Goal: Task Accomplishment & Management: Manage account settings

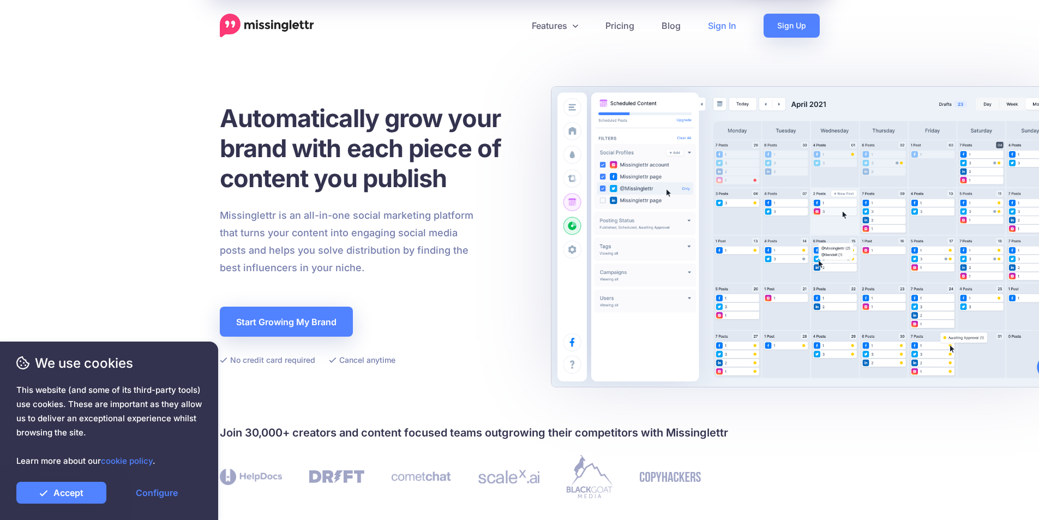
click at [727, 26] on link "Sign In" at bounding box center [722, 26] width 56 height 24
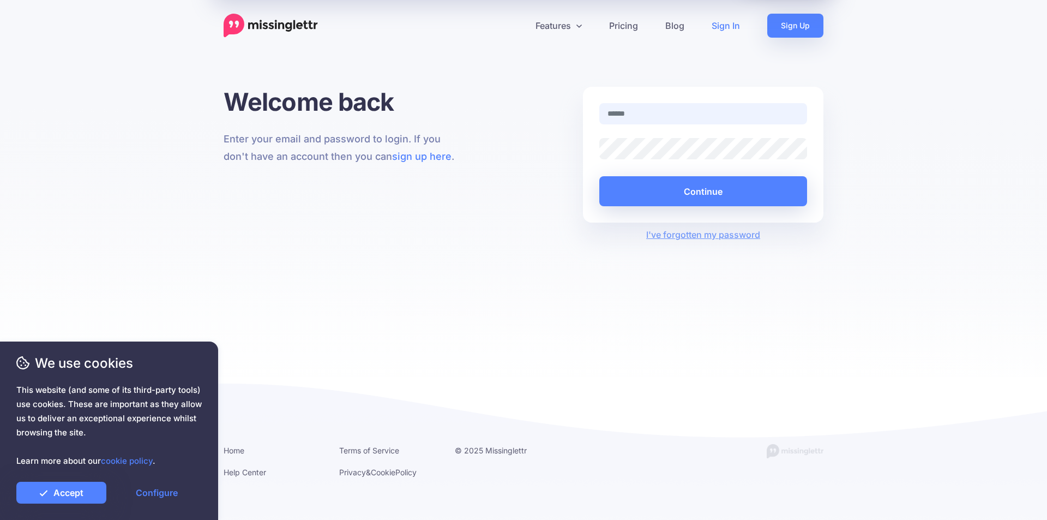
click at [706, 113] on input "text" at bounding box center [703, 113] width 208 height 21
paste input "**********"
type input "**********"
click at [733, 187] on button "Continue" at bounding box center [703, 191] width 208 height 30
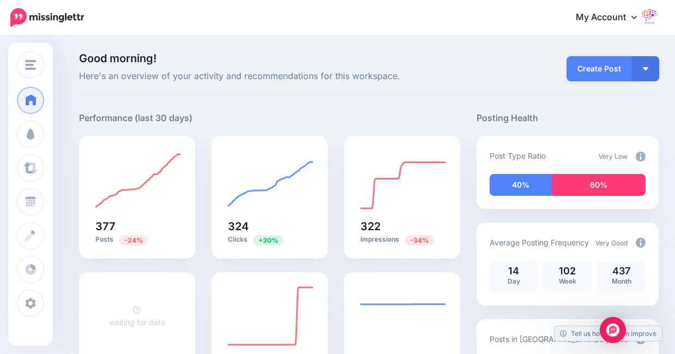
click at [426, 19] on link "My Account" at bounding box center [612, 17] width 94 height 27
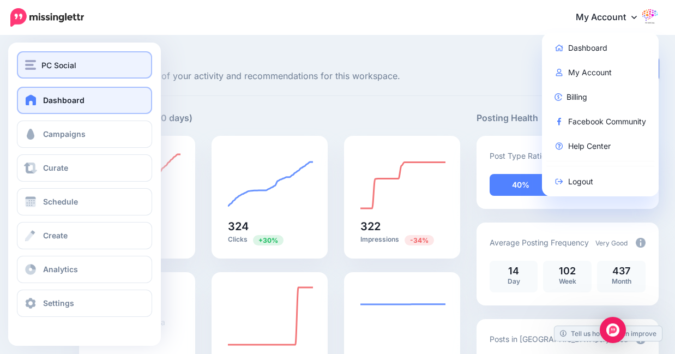
click at [31, 67] on img "button" at bounding box center [30, 65] width 11 height 10
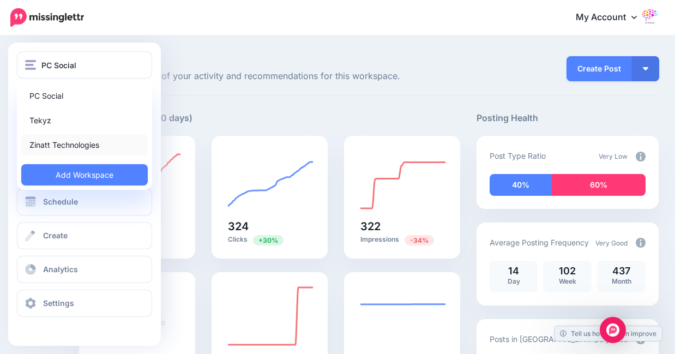
click at [52, 146] on link "Zinatt Technologies" at bounding box center [84, 144] width 127 height 21
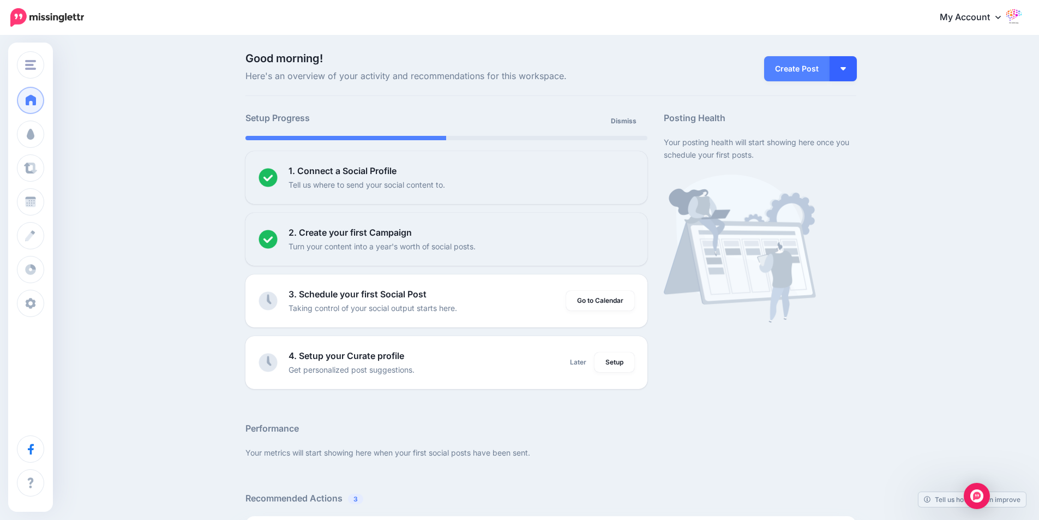
click at [683, 75] on button "button" at bounding box center [843, 68] width 27 height 25
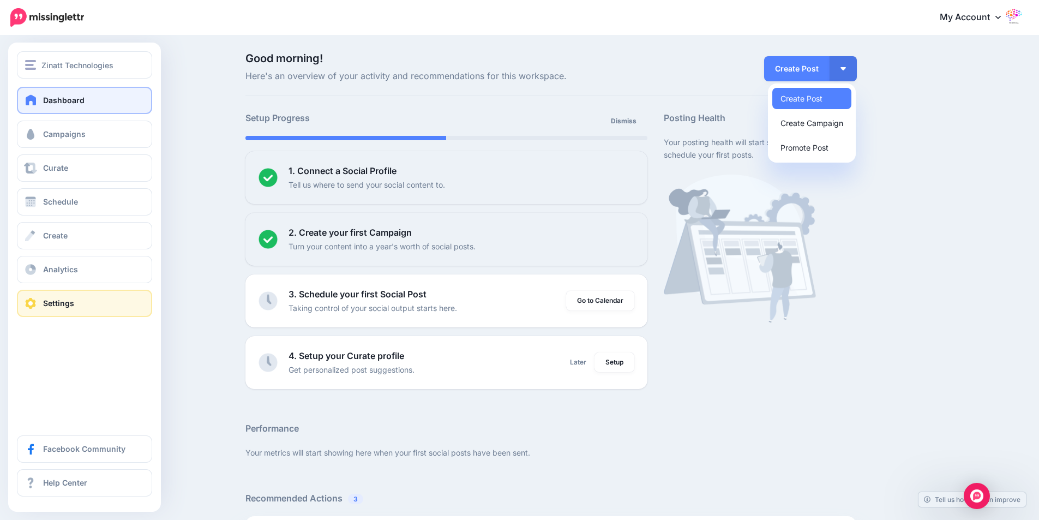
click at [63, 308] on link "Settings" at bounding box center [84, 303] width 135 height 27
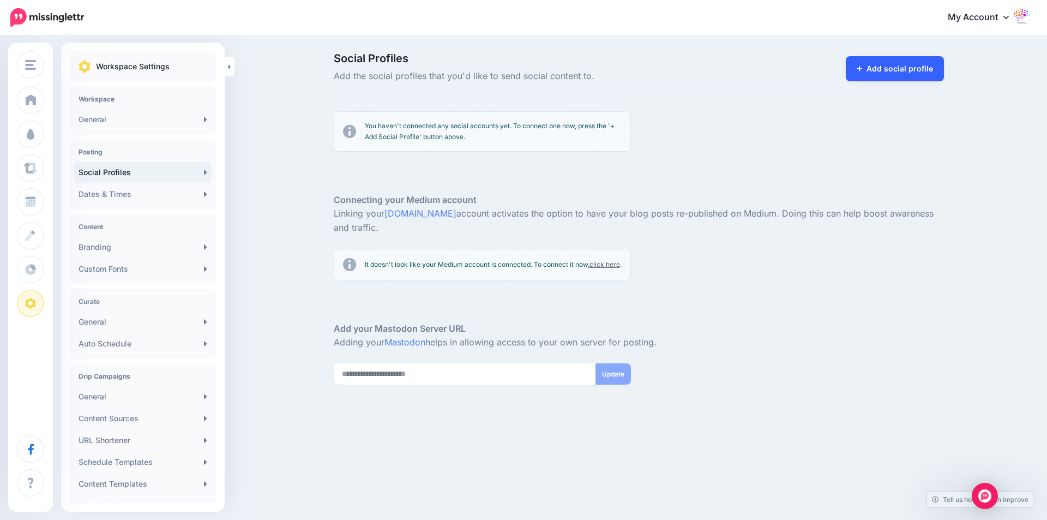
click at [928, 65] on link "Add social profile" at bounding box center [895, 68] width 99 height 25
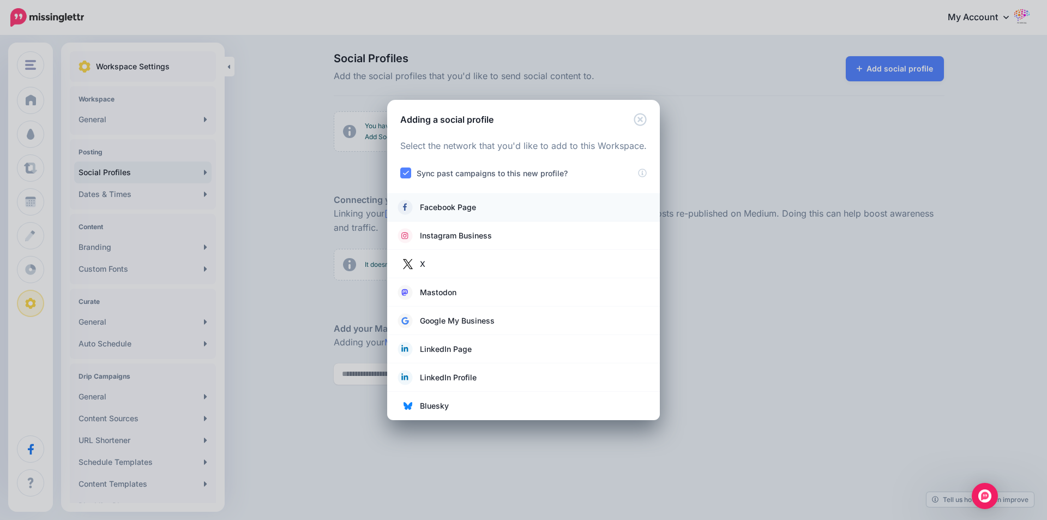
click at [466, 214] on link "Facebook Page" at bounding box center [523, 207] width 251 height 15
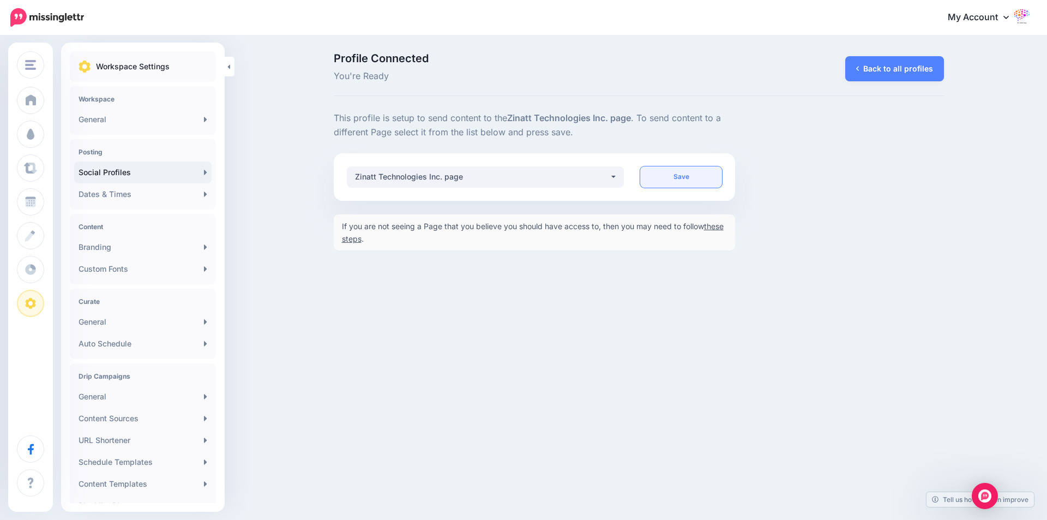
click at [680, 175] on link "Save" at bounding box center [681, 176] width 82 height 21
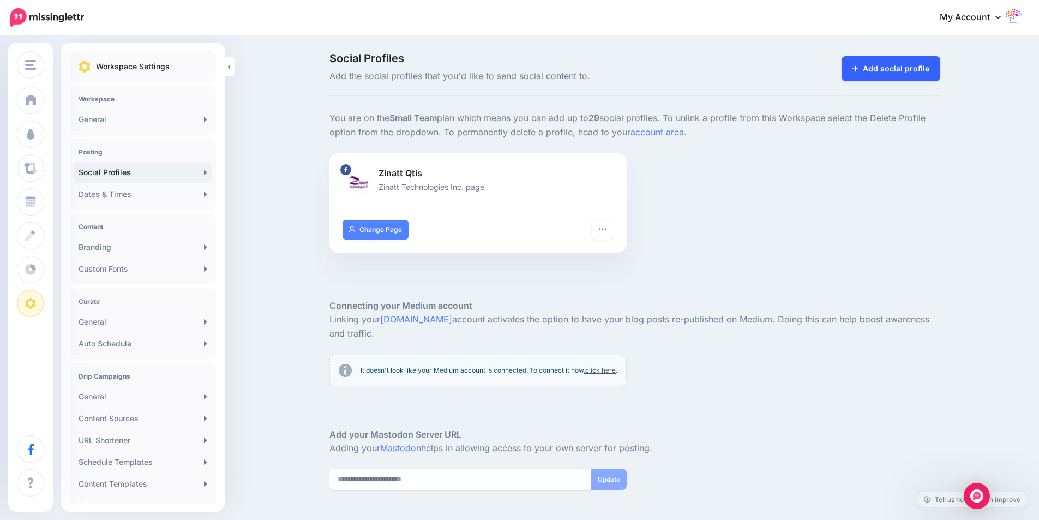
click at [899, 74] on link "Add social profile" at bounding box center [891, 68] width 99 height 25
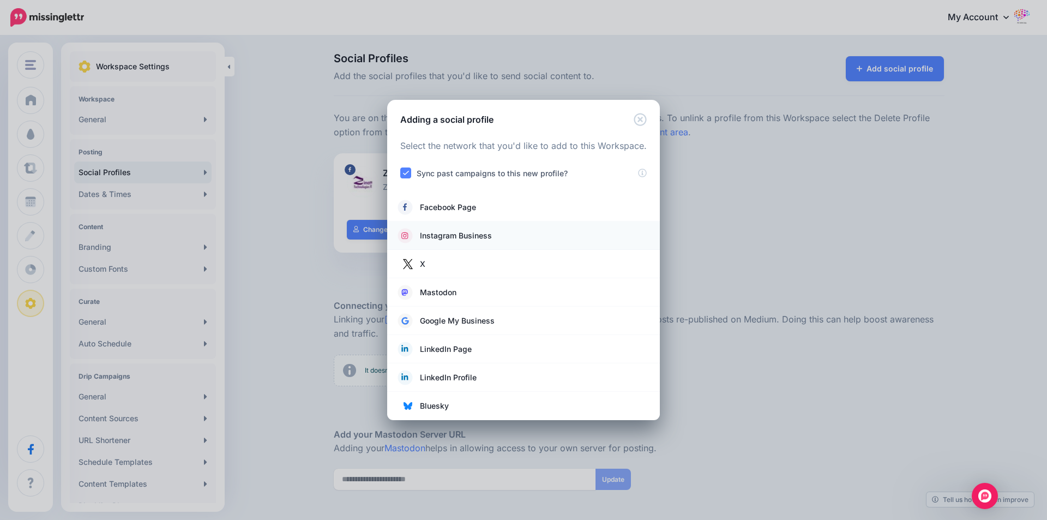
click at [450, 241] on span "Instagram Business" at bounding box center [456, 235] width 72 height 13
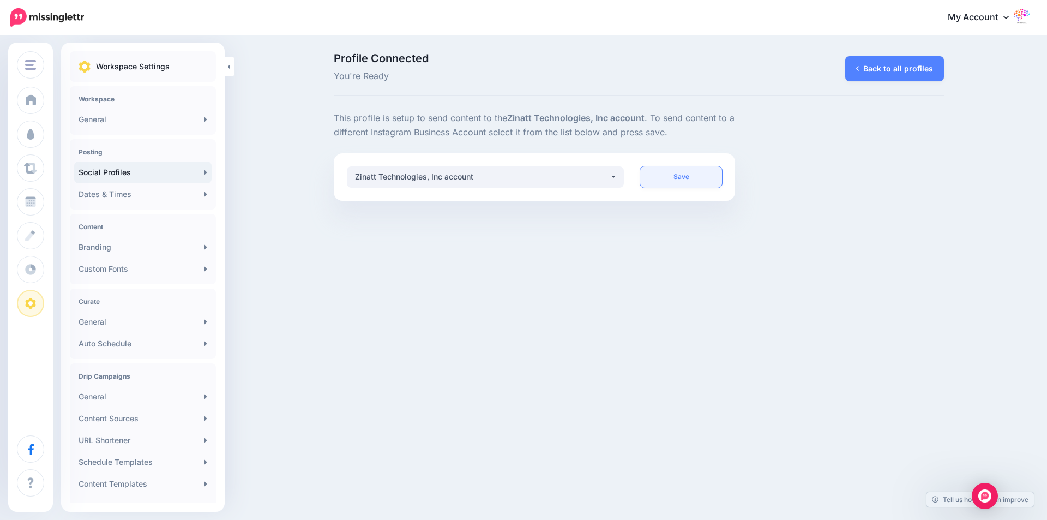
click at [686, 178] on link "Save" at bounding box center [681, 176] width 82 height 21
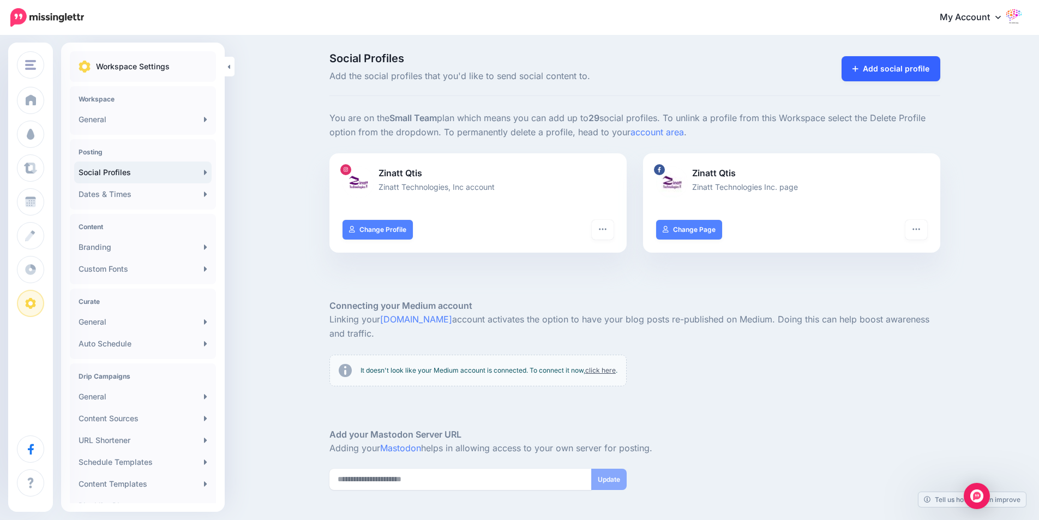
click at [903, 79] on link "Add social profile" at bounding box center [891, 68] width 99 height 25
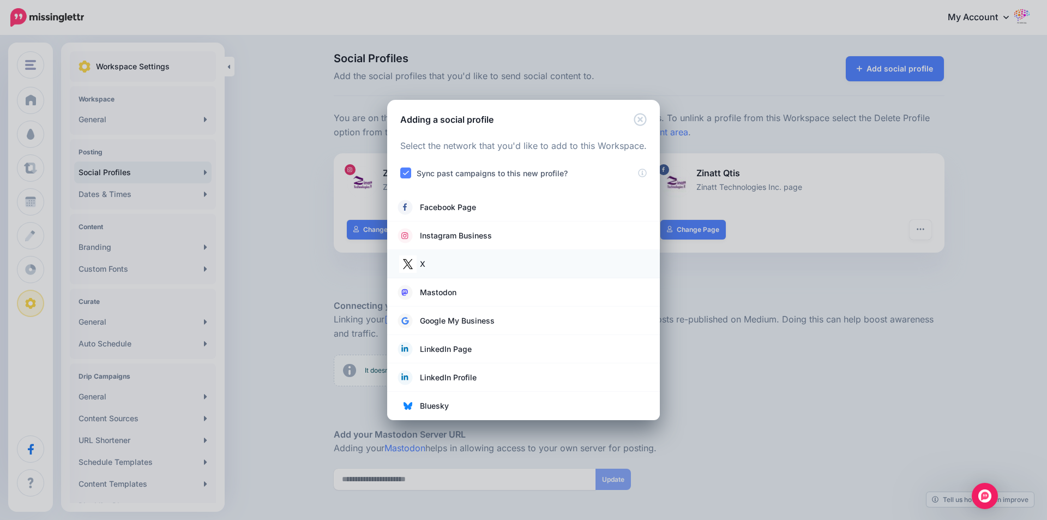
click at [446, 268] on link "X" at bounding box center [523, 263] width 251 height 15
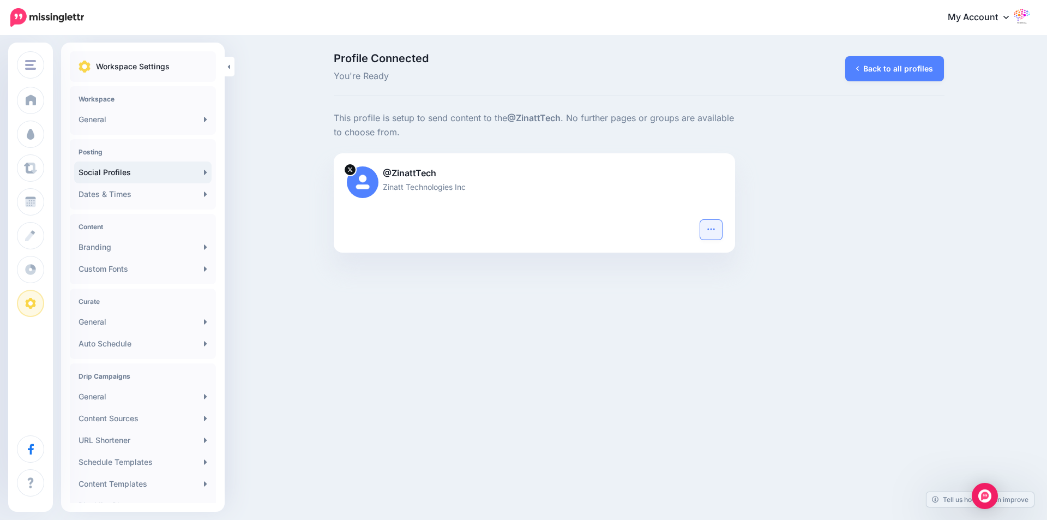
click at [713, 229] on icon "button" at bounding box center [710, 229] width 7 height 2
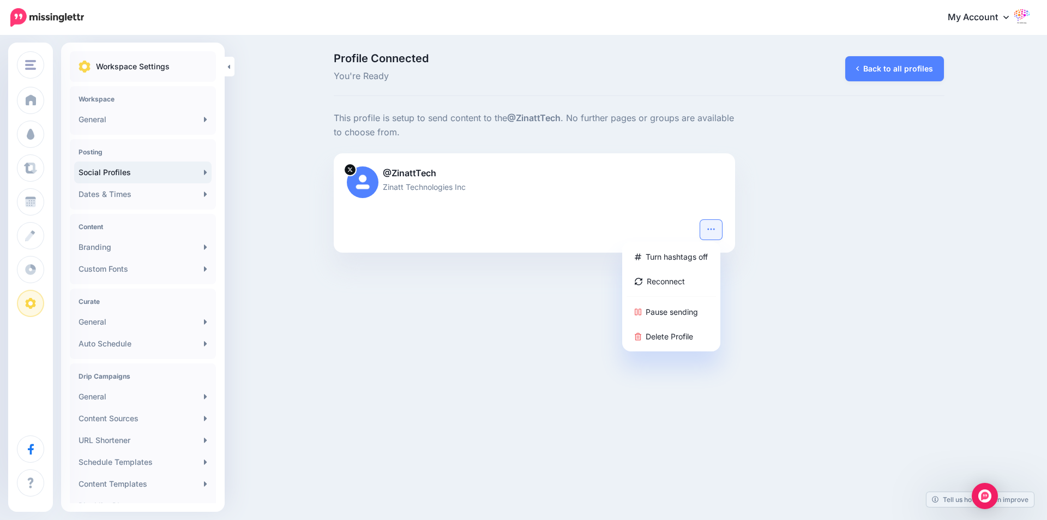
click at [112, 171] on link "Social Profiles" at bounding box center [142, 172] width 137 height 22
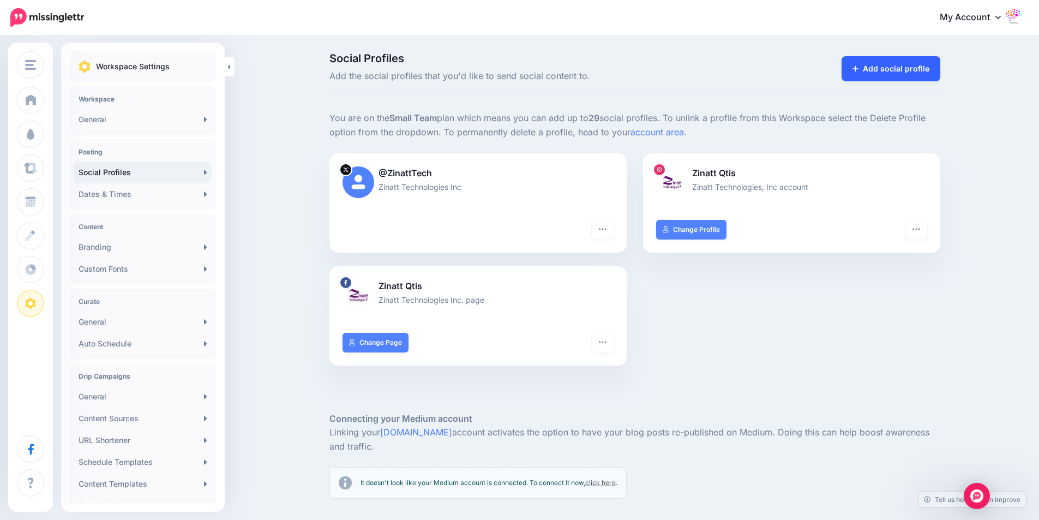
click at [891, 73] on link "Add social profile" at bounding box center [891, 68] width 99 height 25
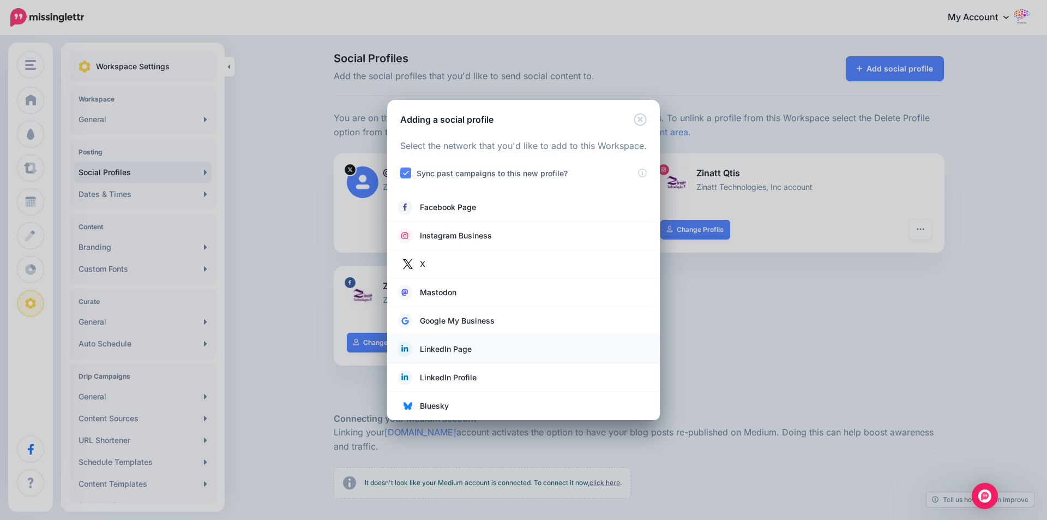
click at [441, 349] on span "LinkedIn Page" at bounding box center [446, 349] width 52 height 13
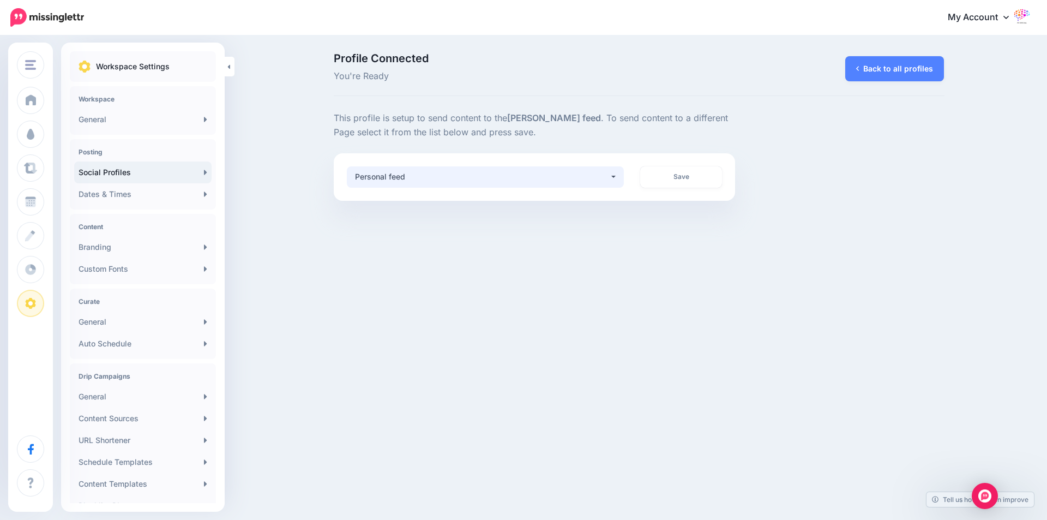
click at [617, 181] on button "Personal feed" at bounding box center [486, 176] width 278 height 21
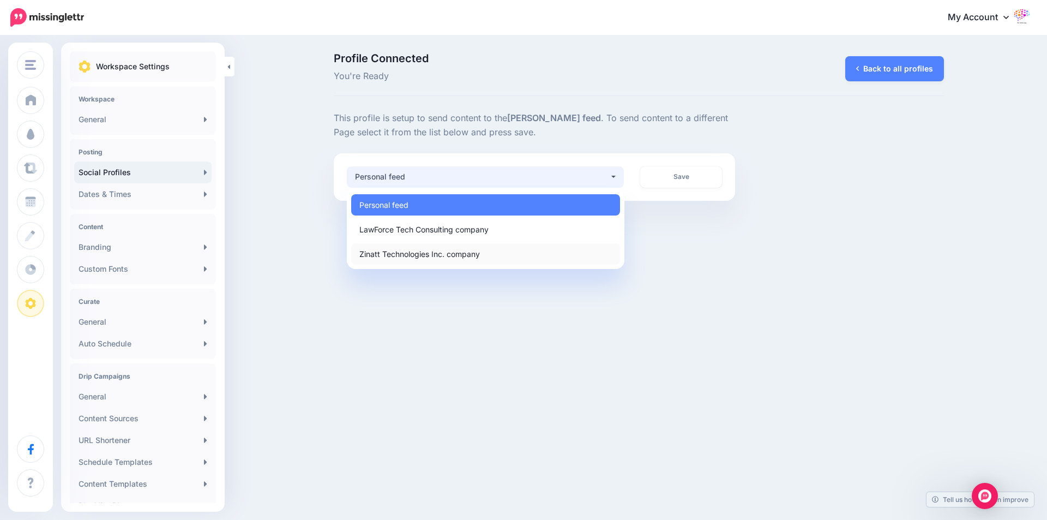
click at [418, 255] on span "Zinatt Technologies Inc. company" at bounding box center [419, 253] width 121 height 13
select select "**********"
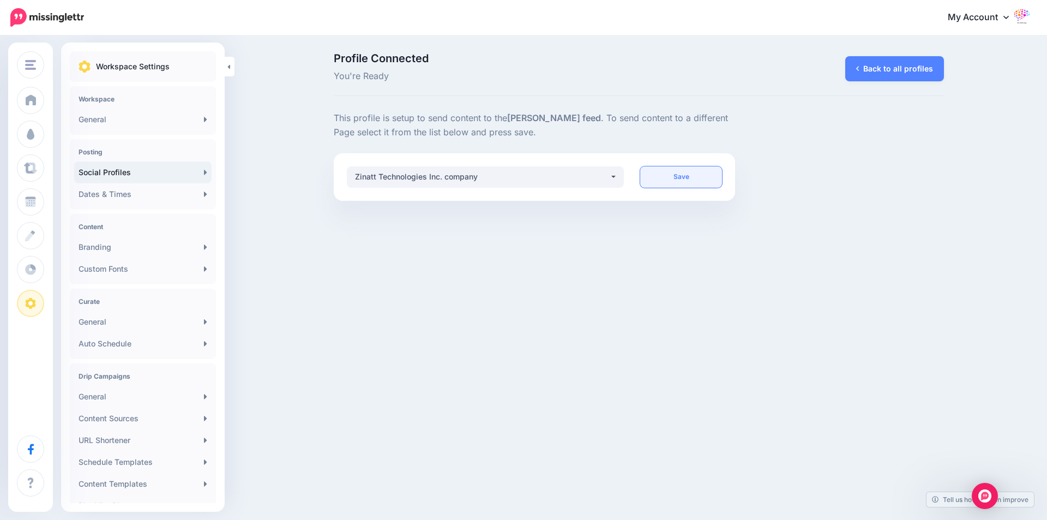
click at [670, 173] on link "Save" at bounding box center [681, 176] width 82 height 21
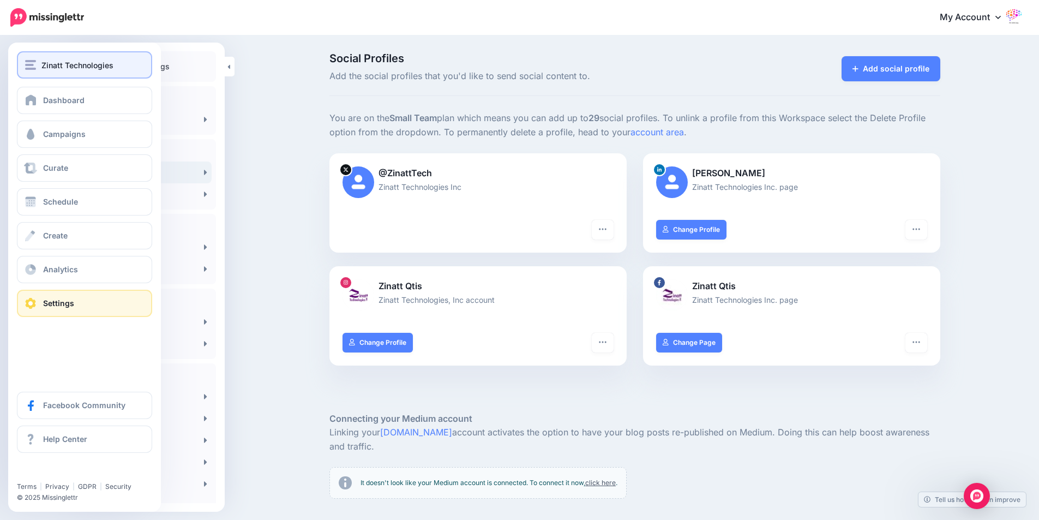
click at [28, 58] on button "Zinatt Technologies" at bounding box center [84, 64] width 135 height 27
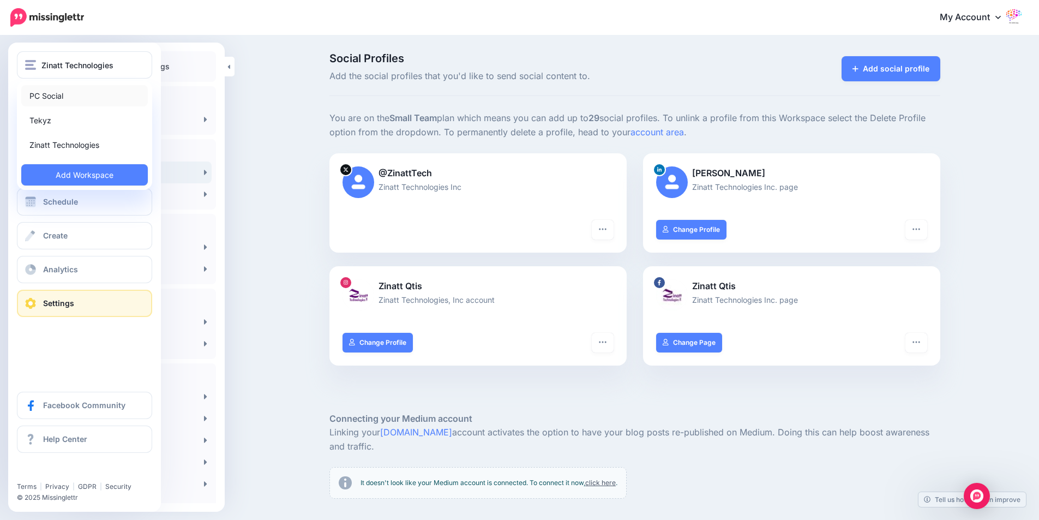
click at [34, 93] on link "PC Social" at bounding box center [84, 95] width 127 height 21
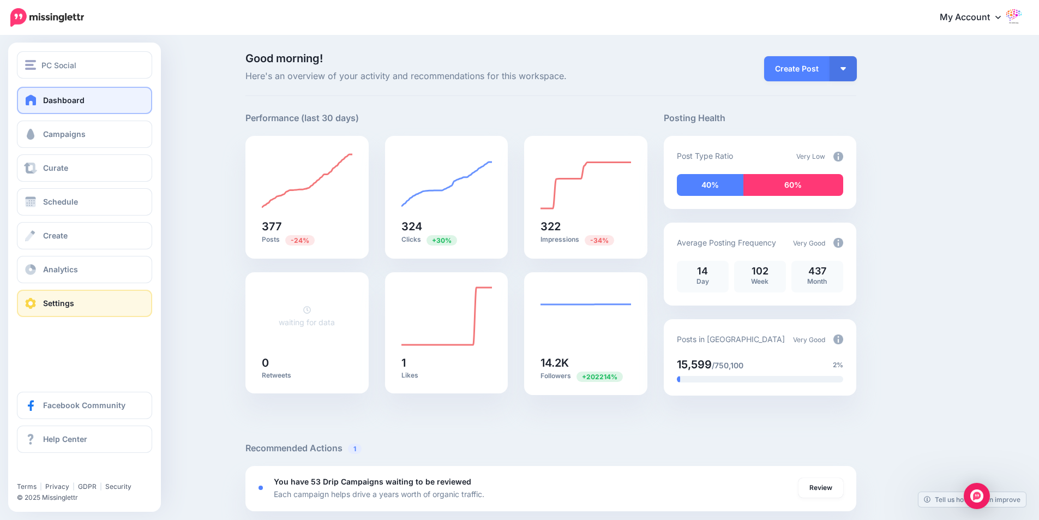
click at [39, 304] on link "Settings" at bounding box center [84, 303] width 135 height 27
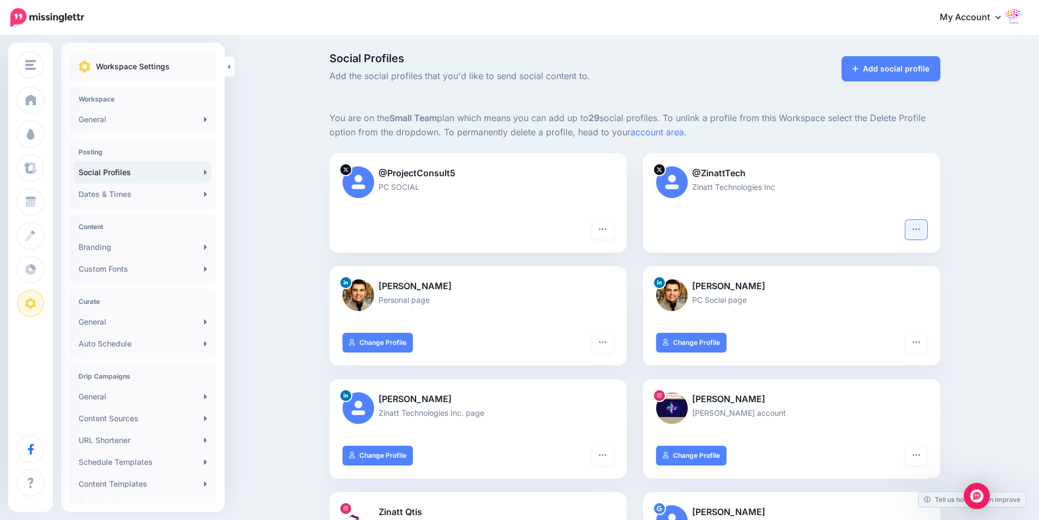
click at [921, 231] on icon "button" at bounding box center [916, 229] width 9 height 9
click at [883, 337] on link "Delete Profile" at bounding box center [876, 336] width 89 height 21
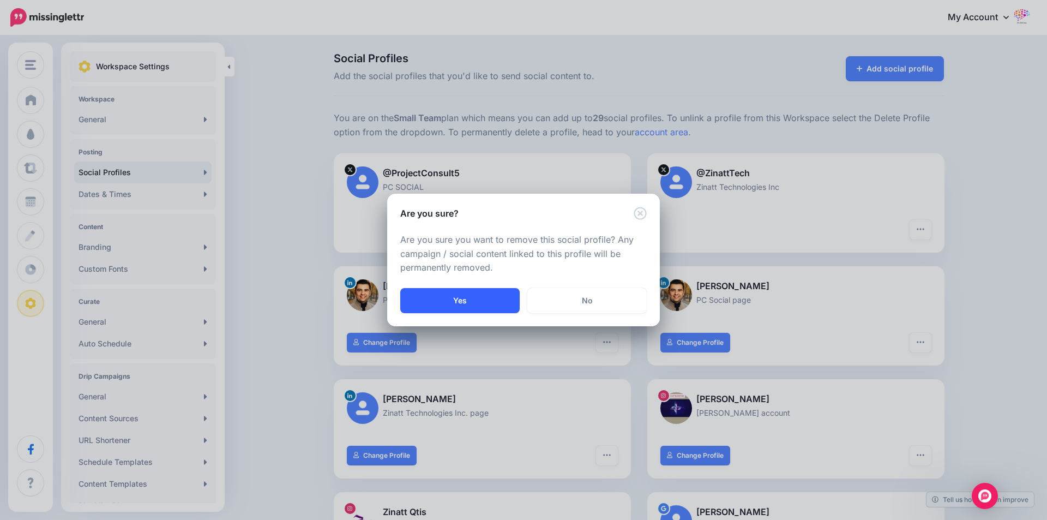
click at [493, 298] on button "Yes" at bounding box center [459, 300] width 119 height 25
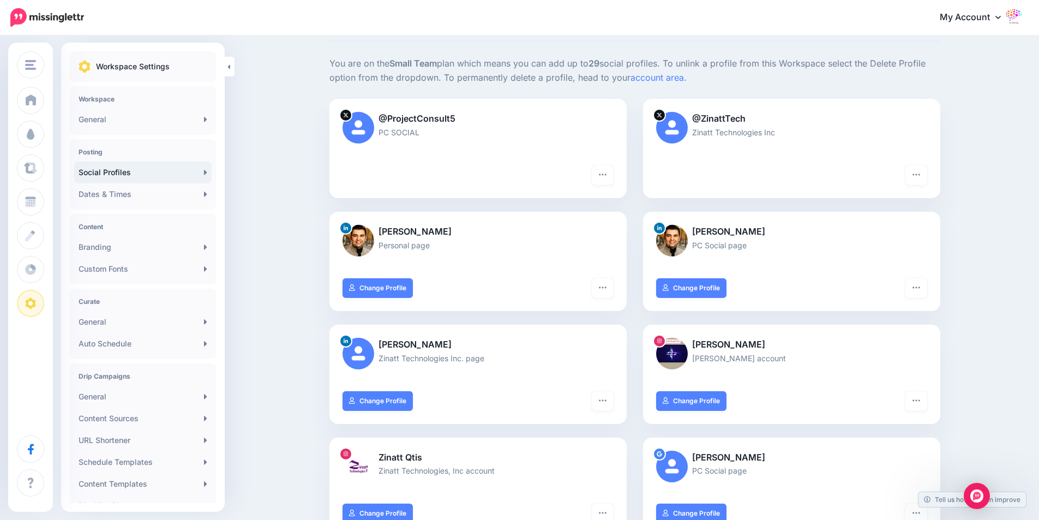
scroll to position [109, 0]
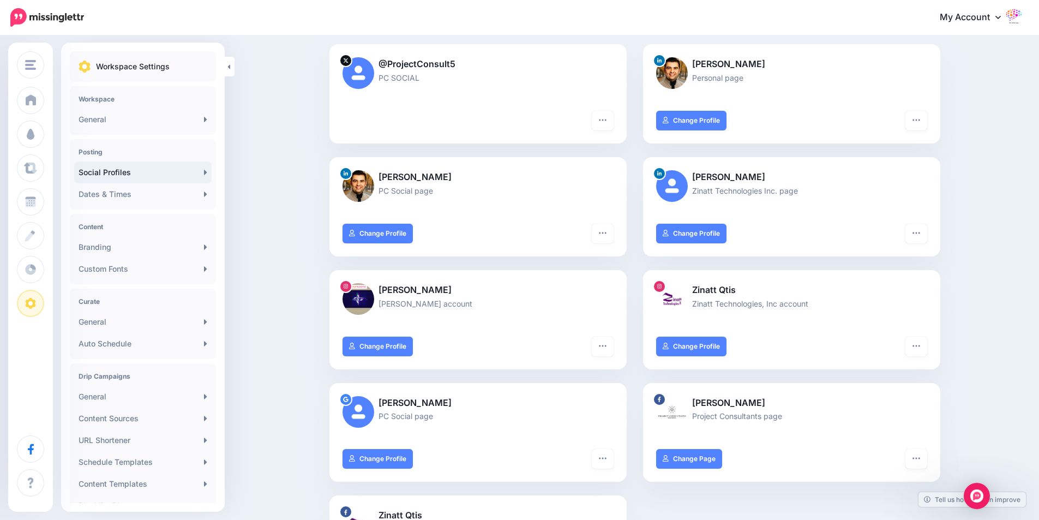
scroll to position [109, 0]
click at [921, 237] on icon "button" at bounding box center [916, 233] width 9 height 9
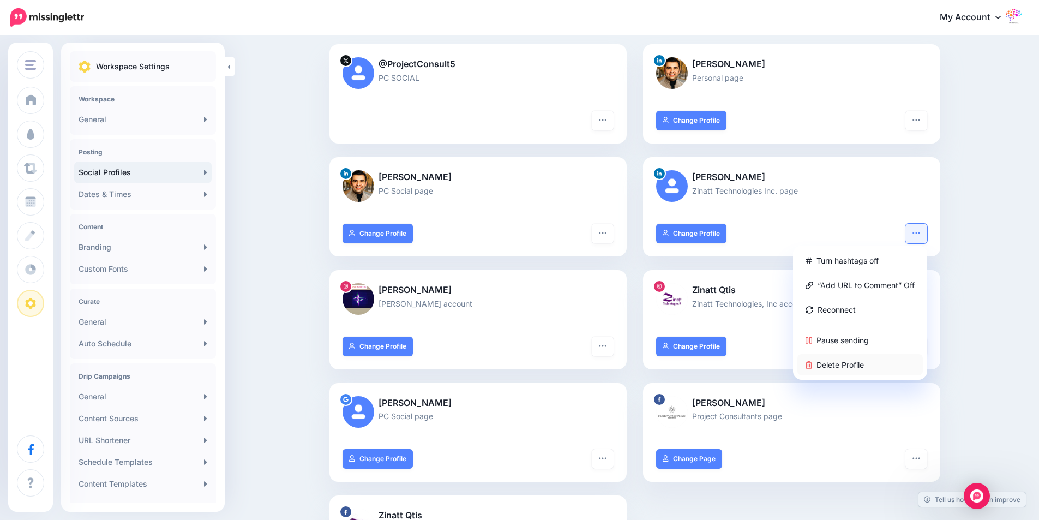
click at [841, 363] on link "Delete Profile" at bounding box center [859, 364] width 125 height 21
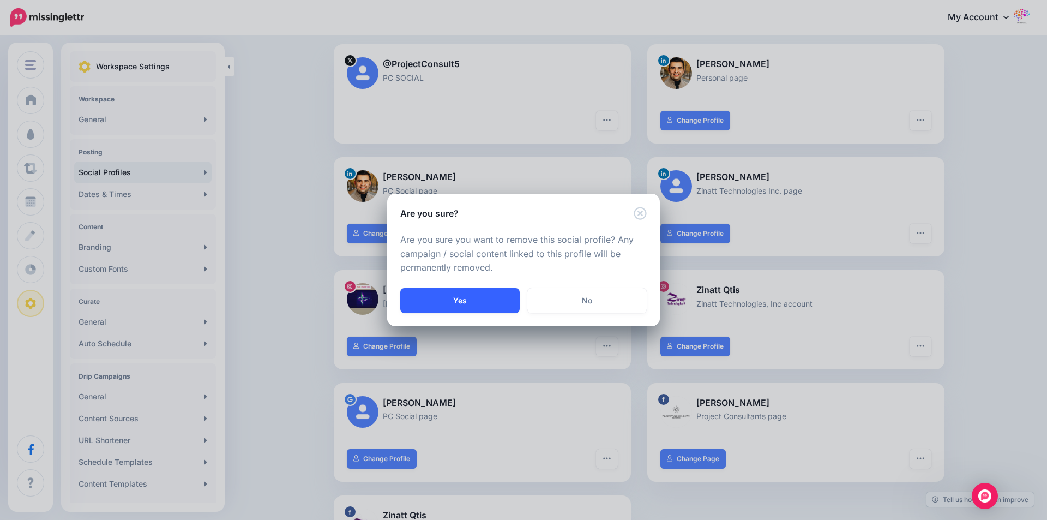
click at [495, 311] on button "Yes" at bounding box center [459, 300] width 119 height 25
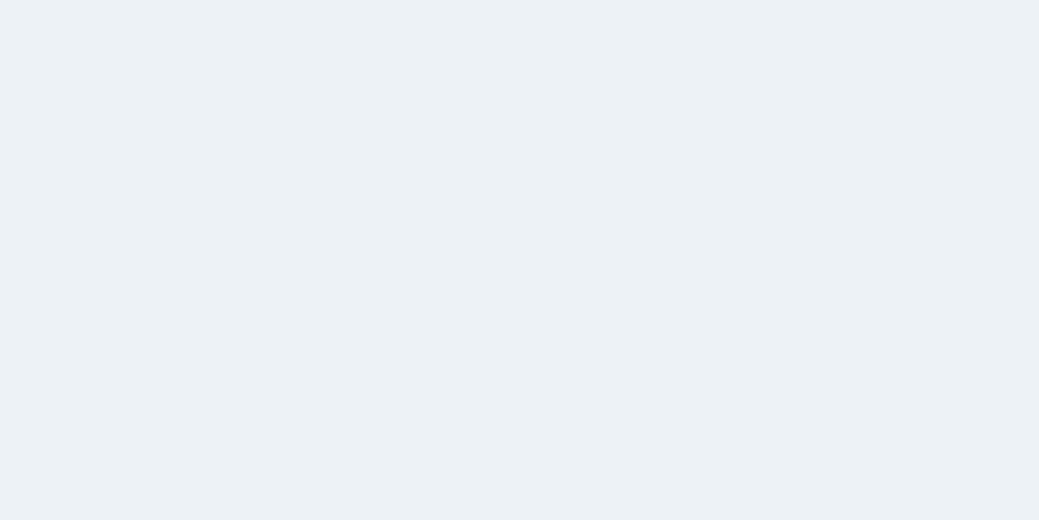
scroll to position [109, 0]
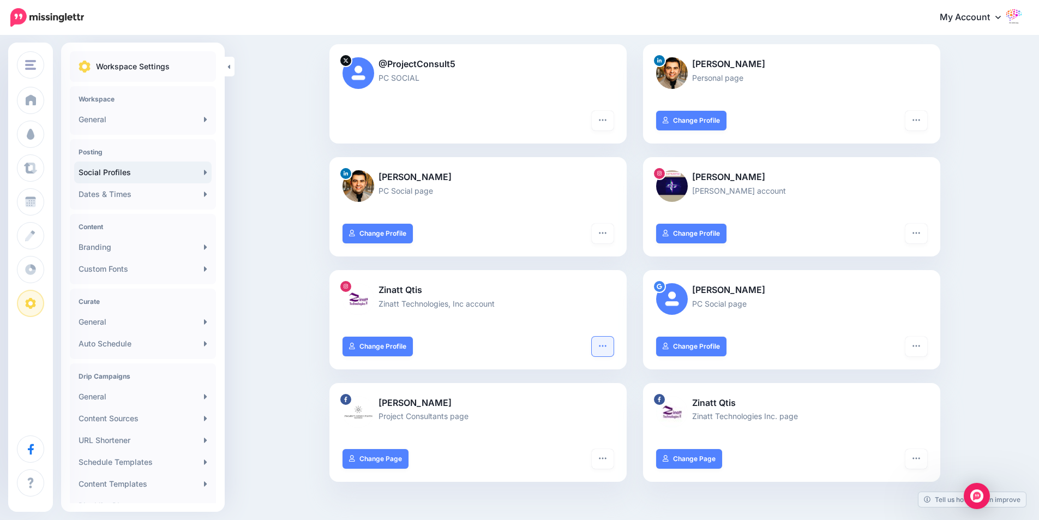
click at [604, 344] on icon "button" at bounding box center [602, 345] width 9 height 9
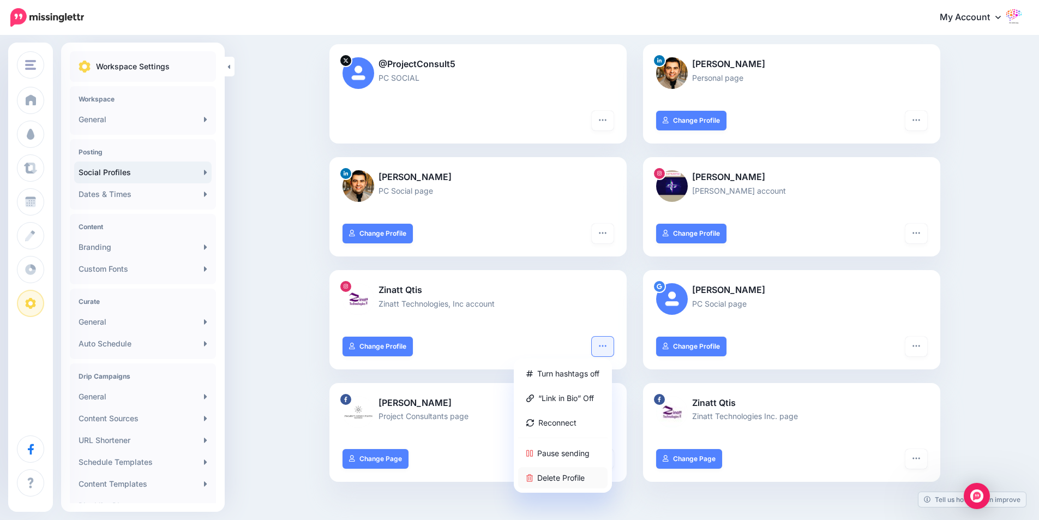
click at [568, 475] on link "Delete Profile" at bounding box center [562, 477] width 89 height 21
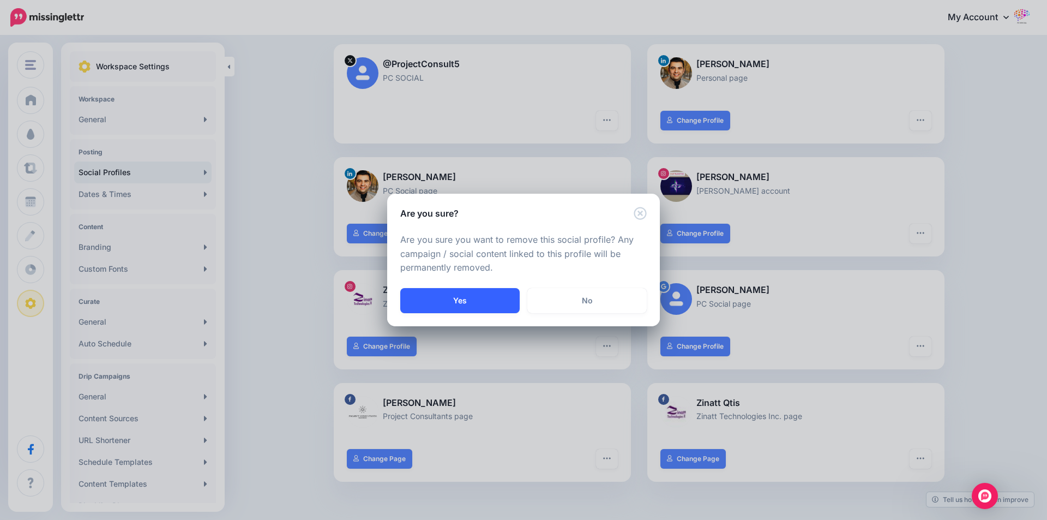
click at [466, 303] on button "Yes" at bounding box center [459, 300] width 119 height 25
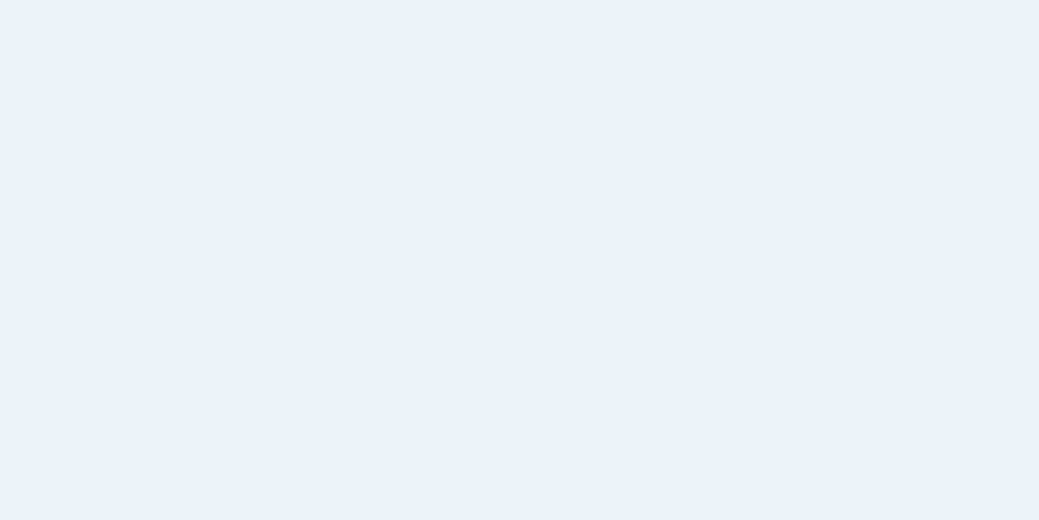
scroll to position [109, 0]
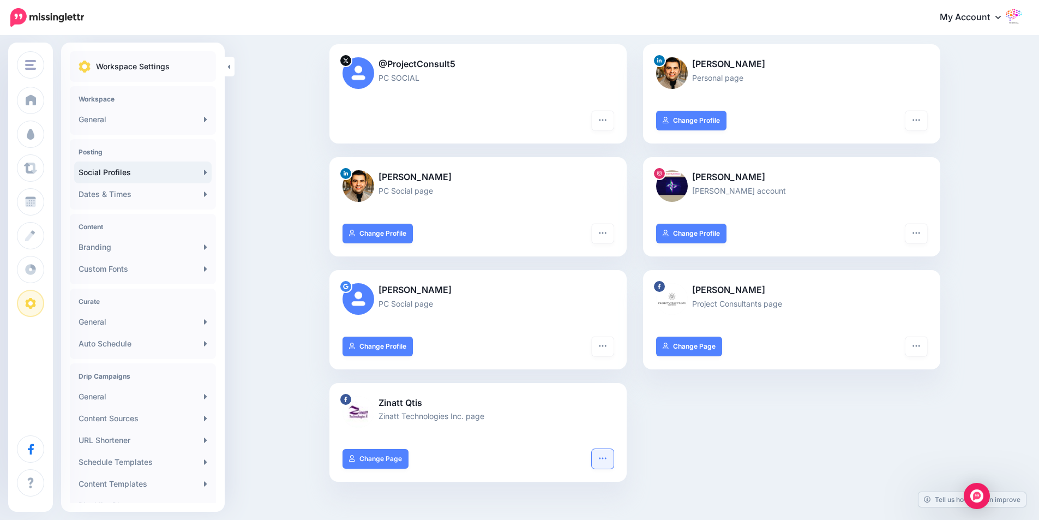
click at [603, 460] on icon "button" at bounding box center [602, 458] width 9 height 9
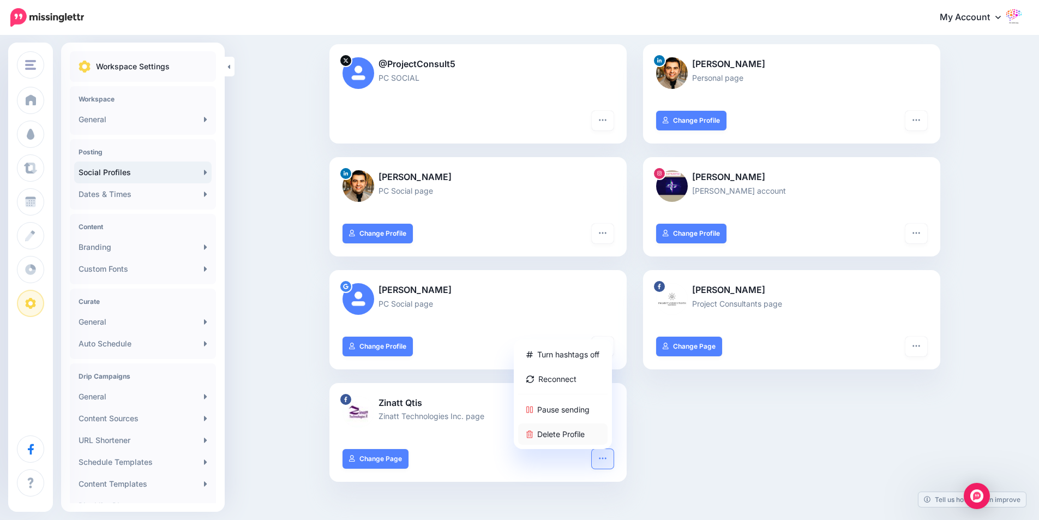
click at [572, 435] on link "Delete Profile" at bounding box center [562, 433] width 89 height 21
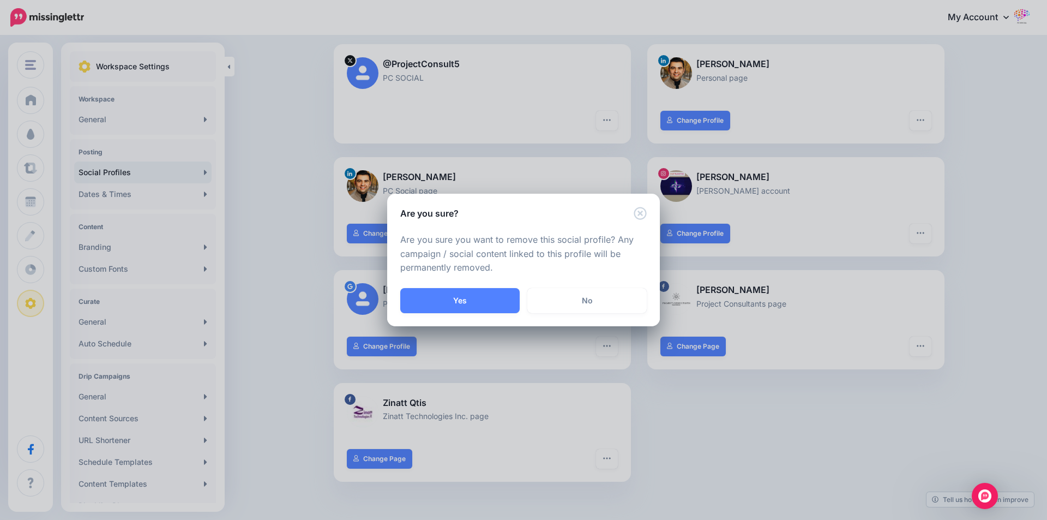
drag, startPoint x: 476, startPoint y: 300, endPoint x: 520, endPoint y: 316, distance: 46.4
click at [476, 300] on button "Yes" at bounding box center [459, 300] width 119 height 25
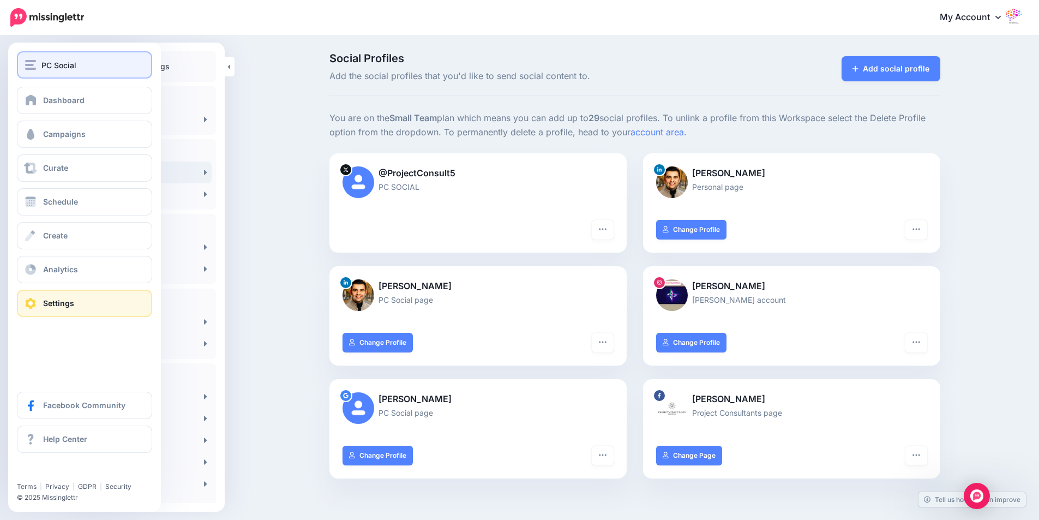
click at [28, 57] on button "PC Social" at bounding box center [84, 64] width 135 height 27
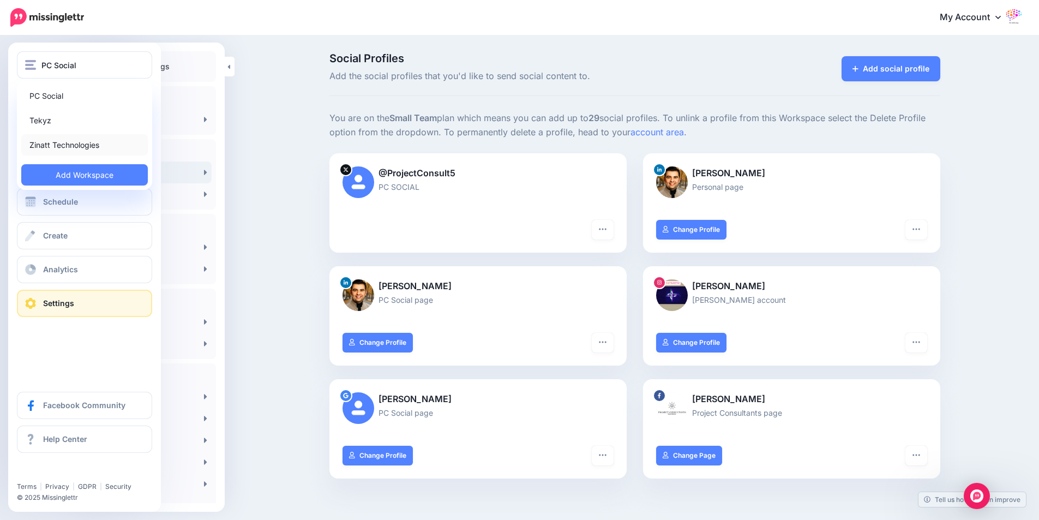
click at [64, 140] on link "Zinatt Technologies" at bounding box center [84, 144] width 127 height 21
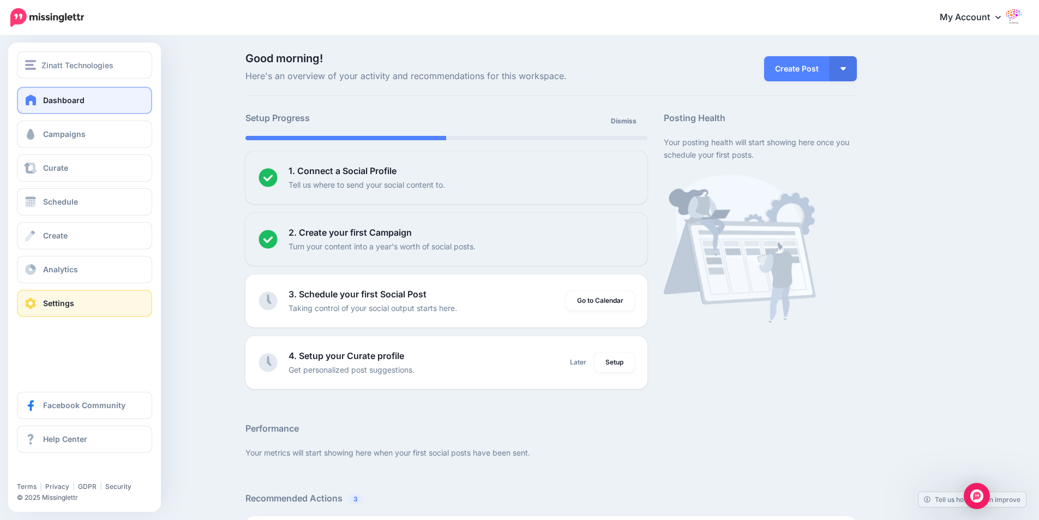
click at [39, 295] on link "Settings" at bounding box center [84, 303] width 135 height 27
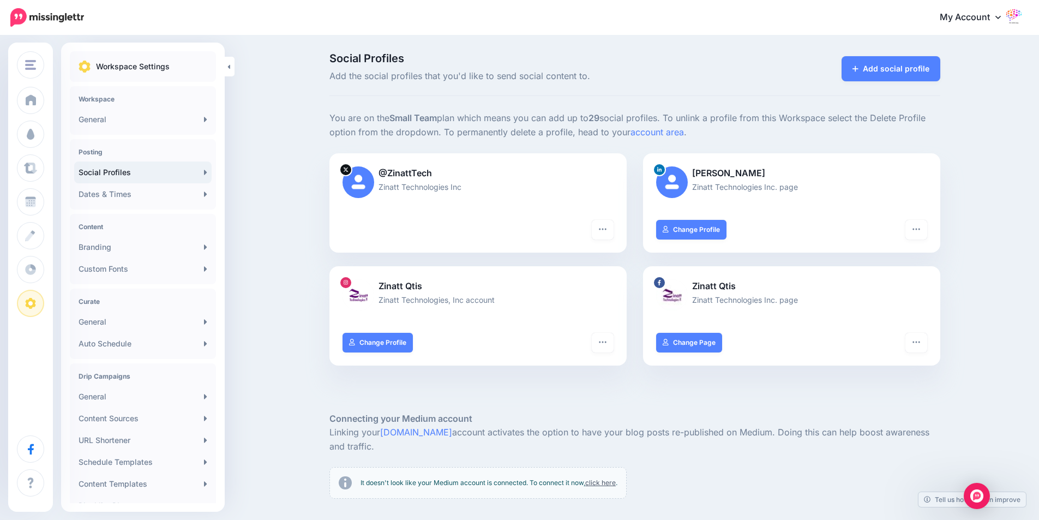
click at [963, 18] on link "My Account" at bounding box center [976, 17] width 94 height 27
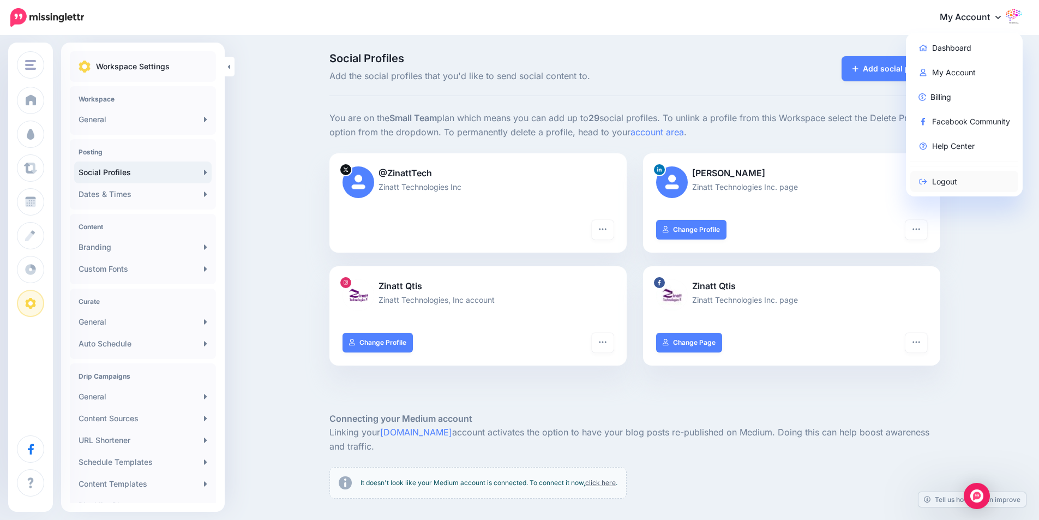
click at [947, 183] on link "Logout" at bounding box center [964, 181] width 109 height 21
